Goal: Task Accomplishment & Management: Use online tool/utility

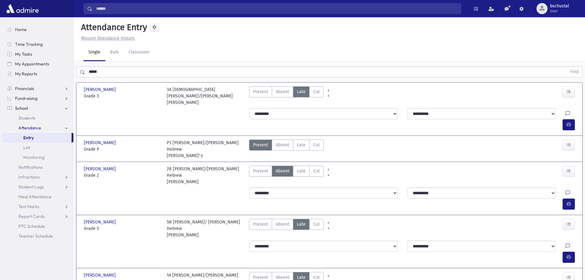
scroll to position [14, 0]
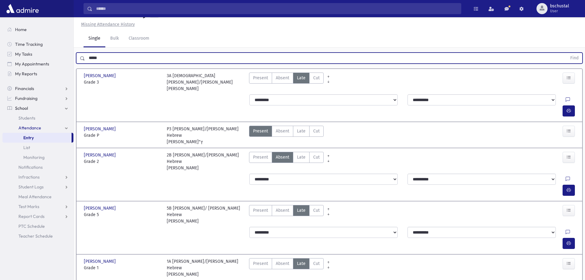
click at [112, 57] on input "*****" at bounding box center [326, 58] width 482 height 11
drag, startPoint x: 114, startPoint y: 58, endPoint x: 70, endPoint y: 59, distance: 43.6
click at [70, 59] on div "Search Results My Accounts" at bounding box center [292, 157] width 585 height 343
click at [567, 53] on button "Find" at bounding box center [575, 58] width 16 height 10
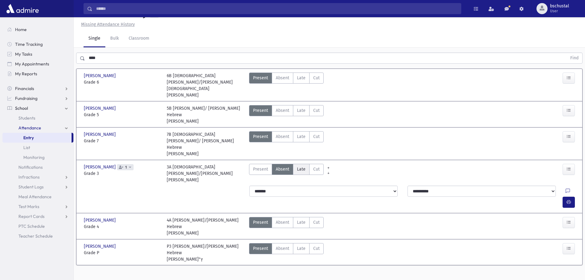
click at [301, 166] on span "Late" at bounding box center [301, 169] width 9 height 6
click at [282, 166] on span "Absent" at bounding box center [283, 169] width 14 height 6
click at [305, 166] on span "Late" at bounding box center [301, 169] width 9 height 6
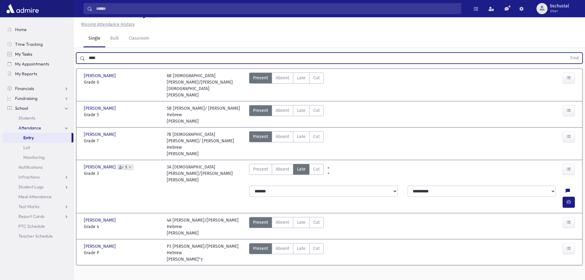
drag, startPoint x: 127, startPoint y: 58, endPoint x: 7, endPoint y: 56, distance: 120.4
click at [7, 56] on div "Search Results My Accounts" at bounding box center [292, 136] width 585 height 301
type input "****"
click at [567, 53] on button "Find" at bounding box center [575, 58] width 16 height 10
drag, startPoint x: 286, startPoint y: 152, endPoint x: 293, endPoint y: 155, distance: 7.4
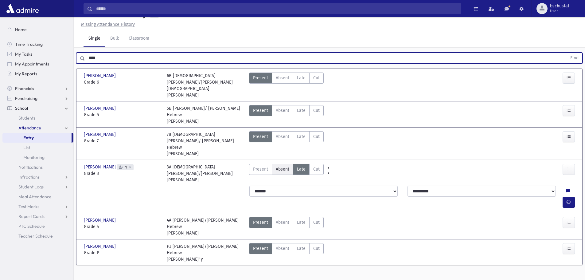
click at [288, 164] on label "Absent Absent" at bounding box center [283, 169] width 22 height 11
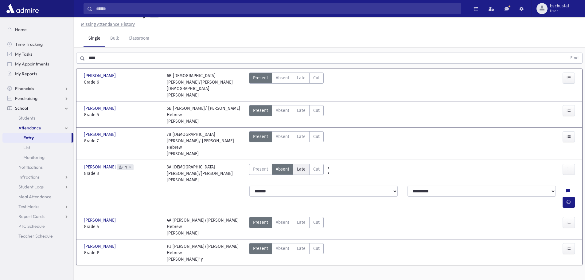
click at [303, 164] on label "Late Late" at bounding box center [301, 169] width 17 height 11
click at [417, 164] on div "Present P Absent Absent [PERSON_NAME] Cut Cut" at bounding box center [392, 173] width 290 height 19
drag, startPoint x: 299, startPoint y: 248, endPoint x: 310, endPoint y: 242, distance: 12.4
click at [298, 248] on div "Attendance Entry Missing Attendance History Single Bulk Classroom **** Find [PE…" at bounding box center [329, 138] width 511 height 270
